Goal: Communication & Community: Ask a question

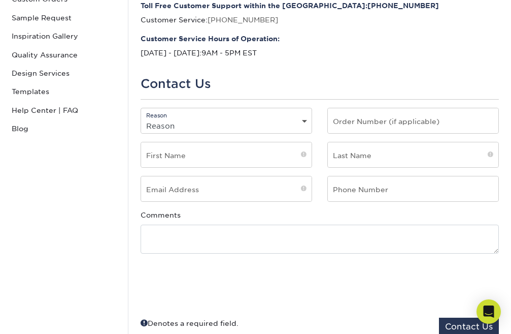
scroll to position [254, 0]
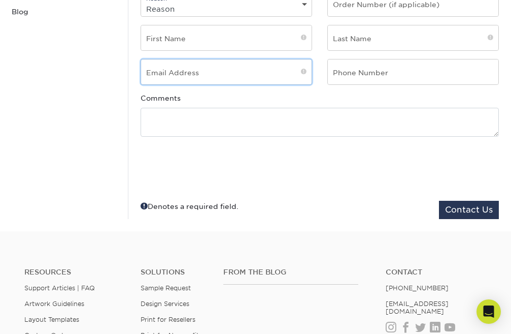
click at [183, 67] on input "email" at bounding box center [226, 71] width 171 height 25
type input "zoyajoneswebdigital@gmail.com"
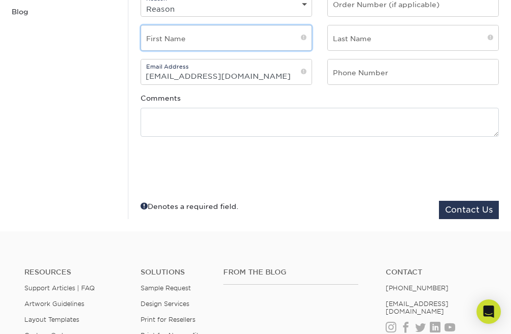
type input "Zoya"
type input "Jones"
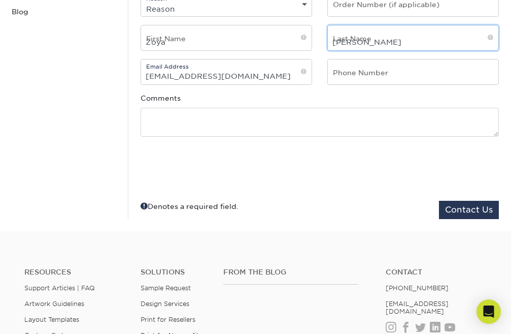
type input "2356895054"
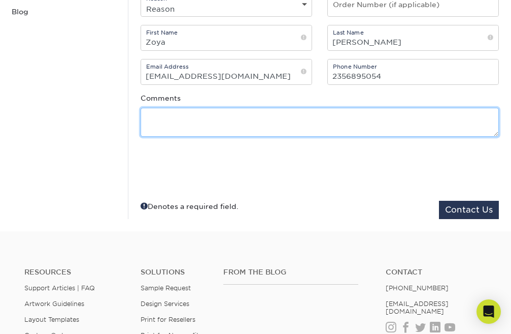
click at [269, 125] on textarea at bounding box center [320, 122] width 359 height 29
paste textarea "Re: SEO Report Hello Good Morning, I was checking your website and see you have…"
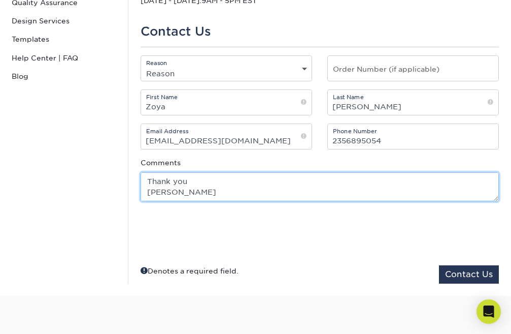
scroll to position [102, 0]
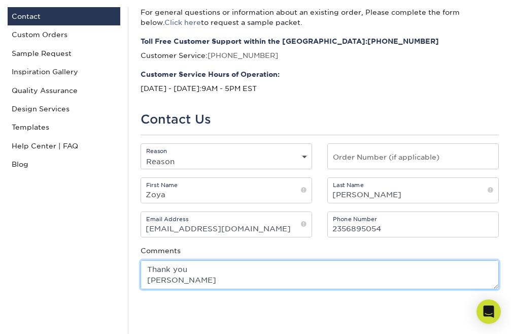
type textarea "Re: SEO Report Hello Good Morning, I was checking your website and see you have…"
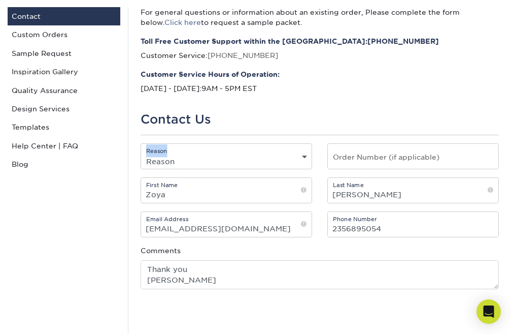
drag, startPoint x: 174, startPoint y: 139, endPoint x: 178, endPoint y: 153, distance: 14.3
click at [178, 153] on div "For general questions or information about an existing order, Please complete t…" at bounding box center [319, 189] width 383 height 364
click at [179, 154] on select "Reason General File Preparation Order Status Online Design Issue with your prin…" at bounding box center [226, 161] width 171 height 15
select select "Corporate Accounts"
click at [141, 154] on select "Reason General File Preparation Order Status Online Design Issue with your prin…" at bounding box center [226, 161] width 171 height 15
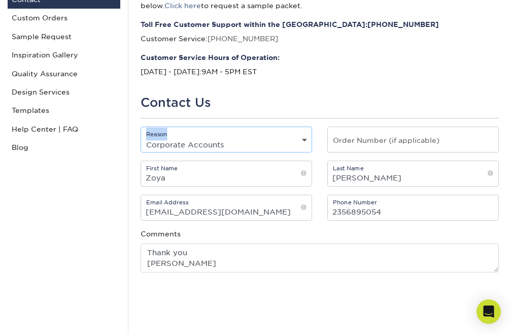
scroll to position [203, 0]
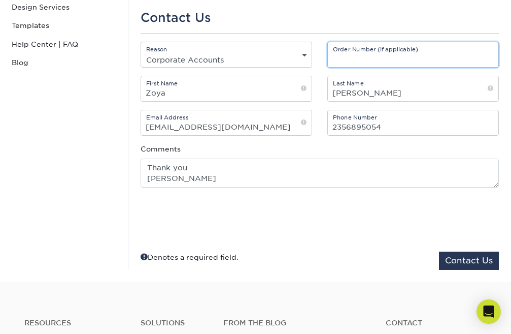
drag, startPoint x: 382, startPoint y: 58, endPoint x: 383, endPoint y: 78, distance: 19.3
click at [382, 58] on input "text" at bounding box center [413, 54] width 171 height 25
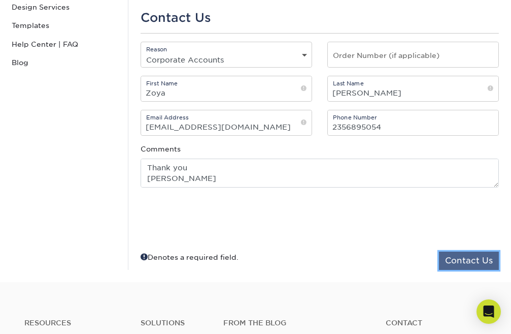
drag, startPoint x: 498, startPoint y: 254, endPoint x: 479, endPoint y: 261, distance: 19.9
click at [491, 261] on button "Contact Us" at bounding box center [469, 260] width 60 height 18
click at [477, 261] on button "Contact Us" at bounding box center [469, 260] width 60 height 18
click at [493, 265] on button "Contact Us" at bounding box center [469, 260] width 60 height 18
